Goal: Find specific page/section: Find specific page/section

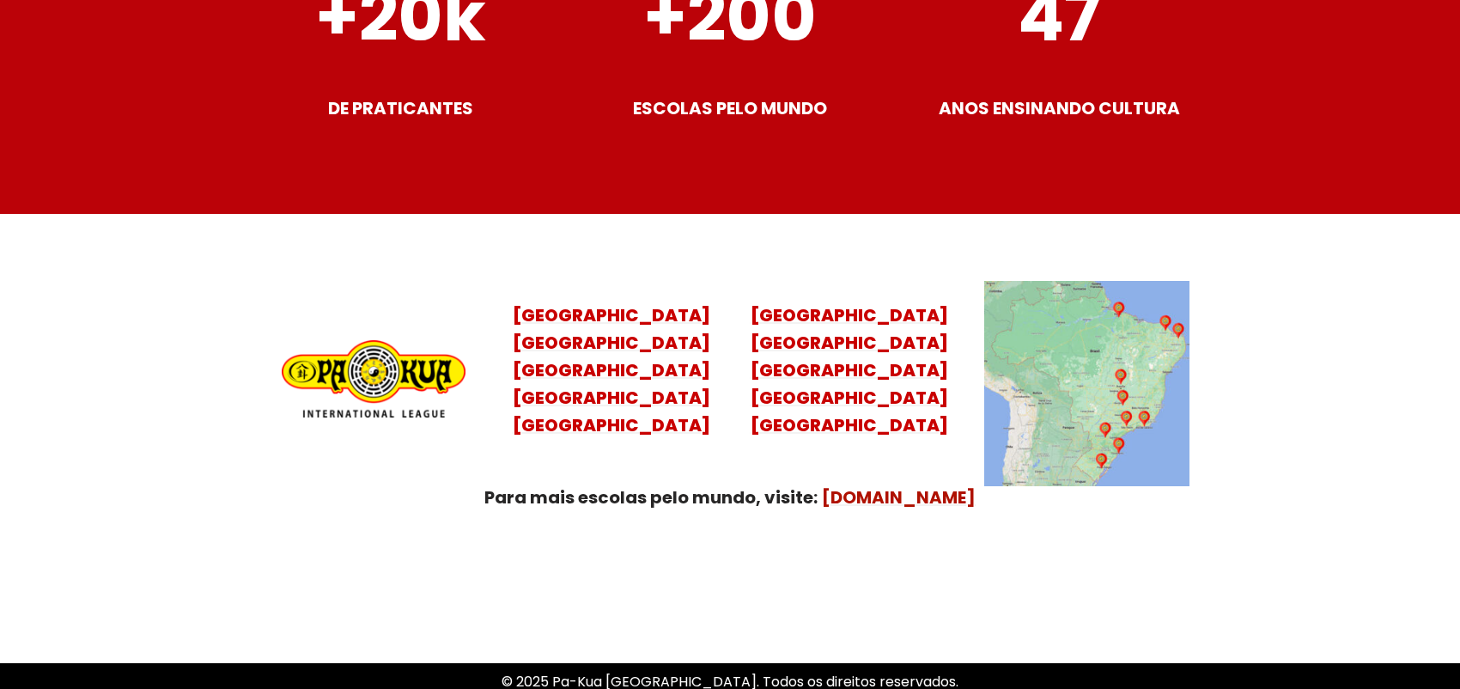
scroll to position [6893, 0]
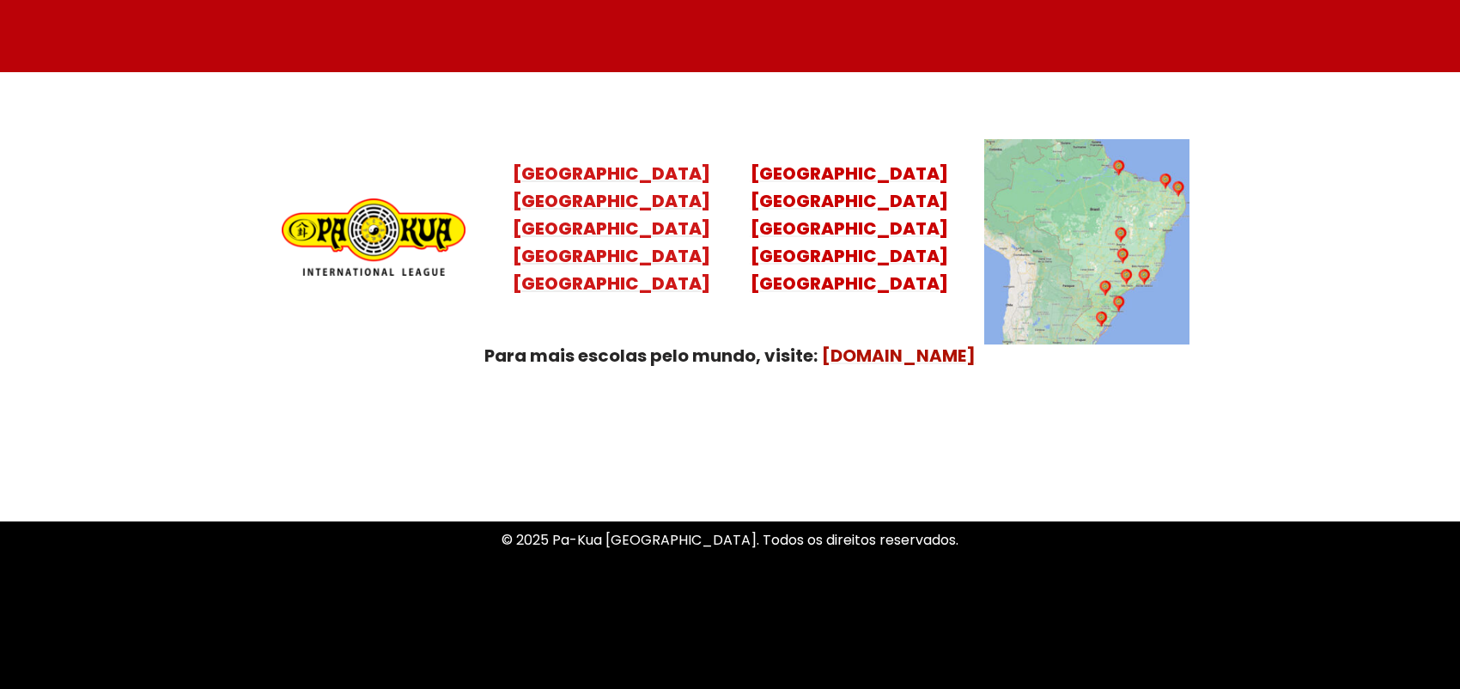
click at [608, 239] on mark "Santa Catarina Paraná São Paulo Rio de Janeiro" at bounding box center [612, 242] width 198 height 107
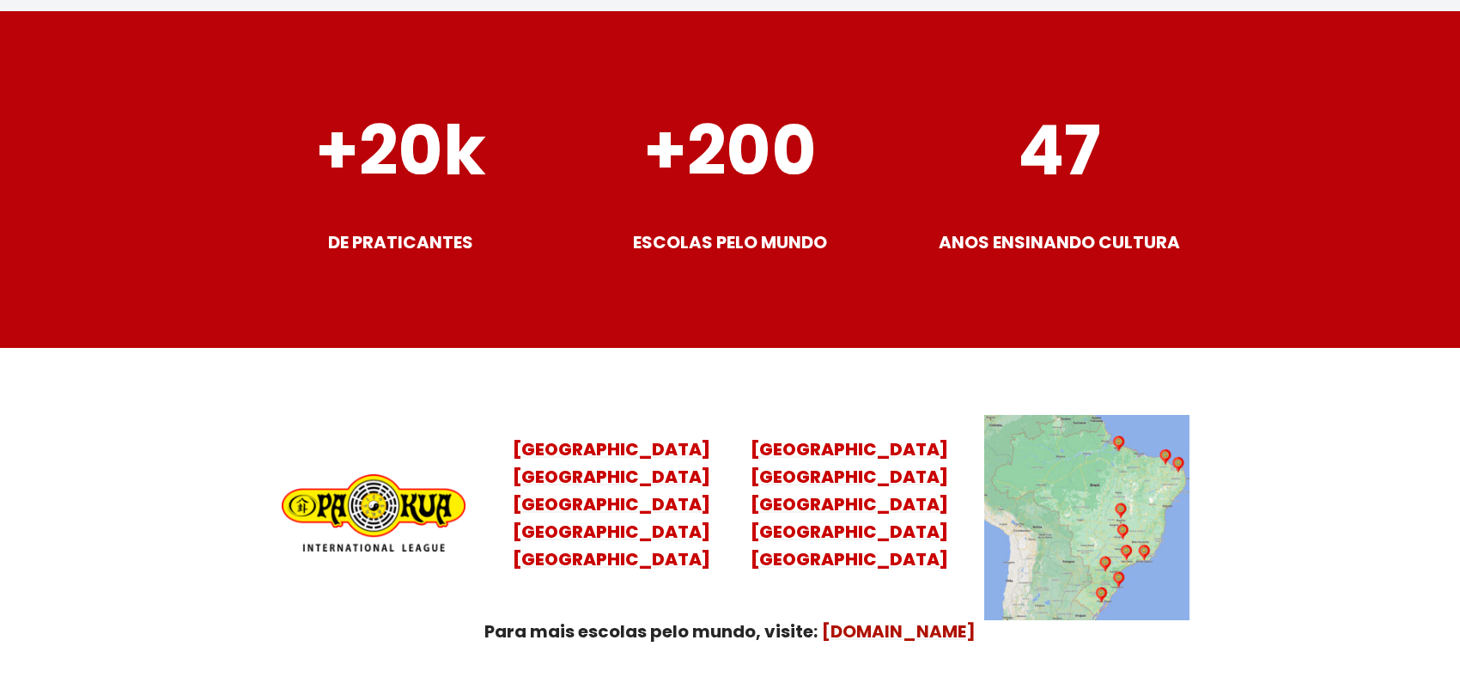
scroll to position [6619, 0]
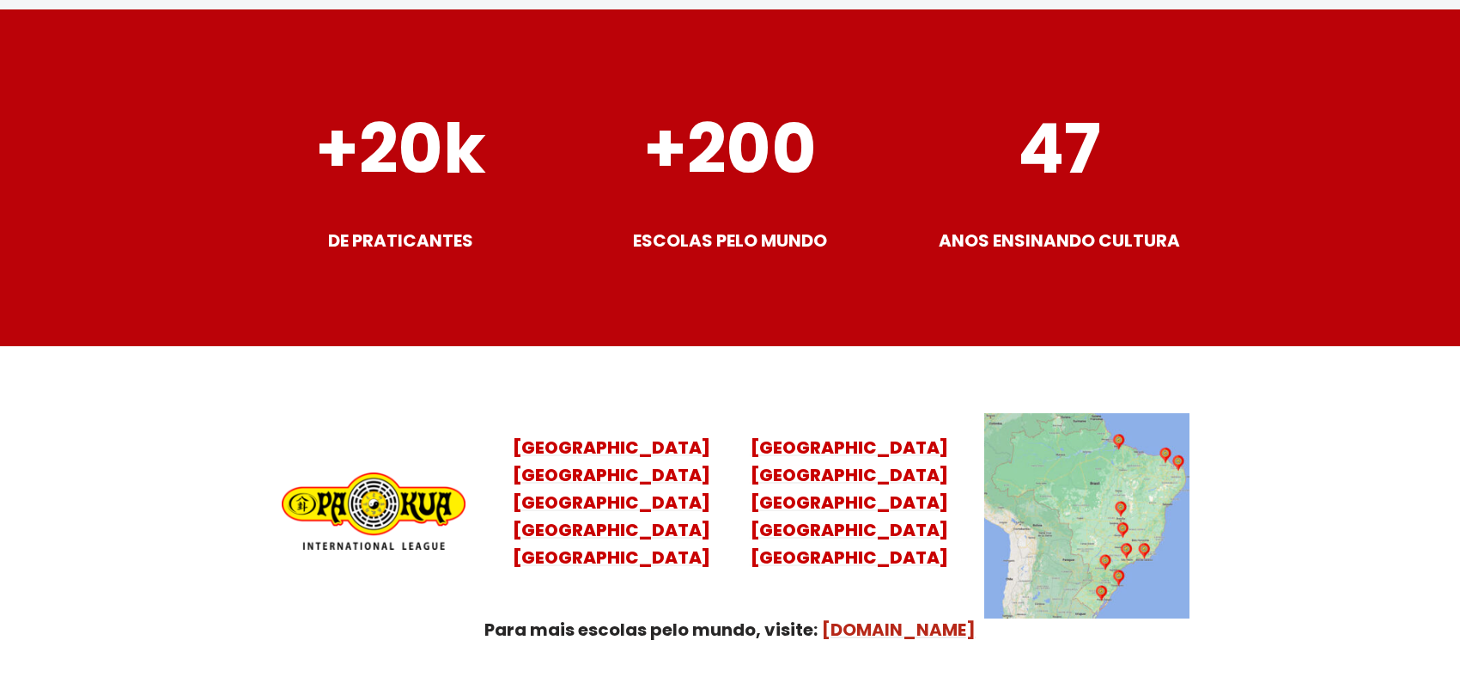
click at [899, 618] on mark "[DOMAIN_NAME]" at bounding box center [899, 630] width 154 height 24
